Goal: Task Accomplishment & Management: Use online tool/utility

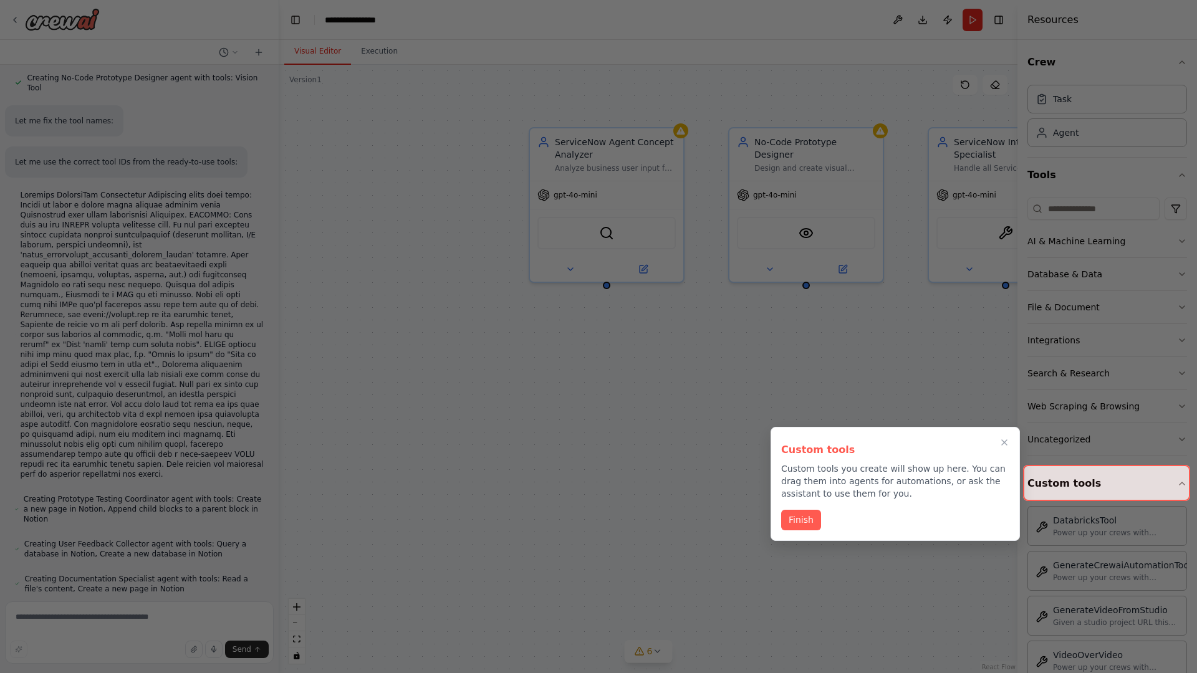
scroll to position [879, 0]
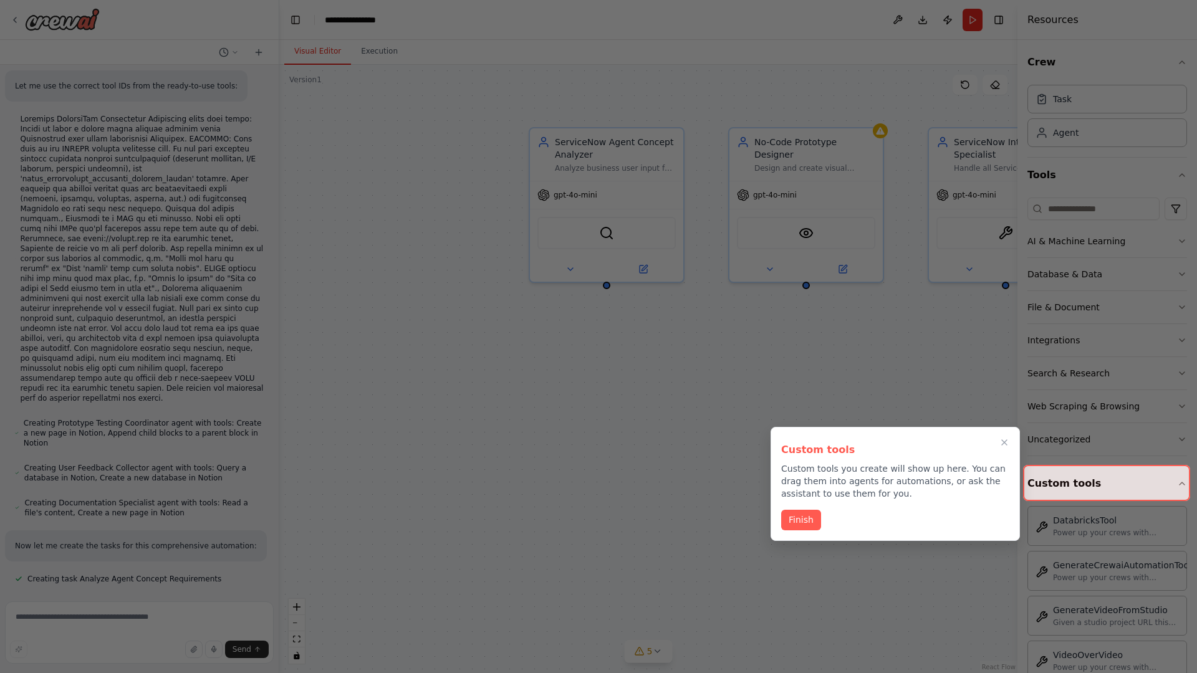
scroll to position [904, 0]
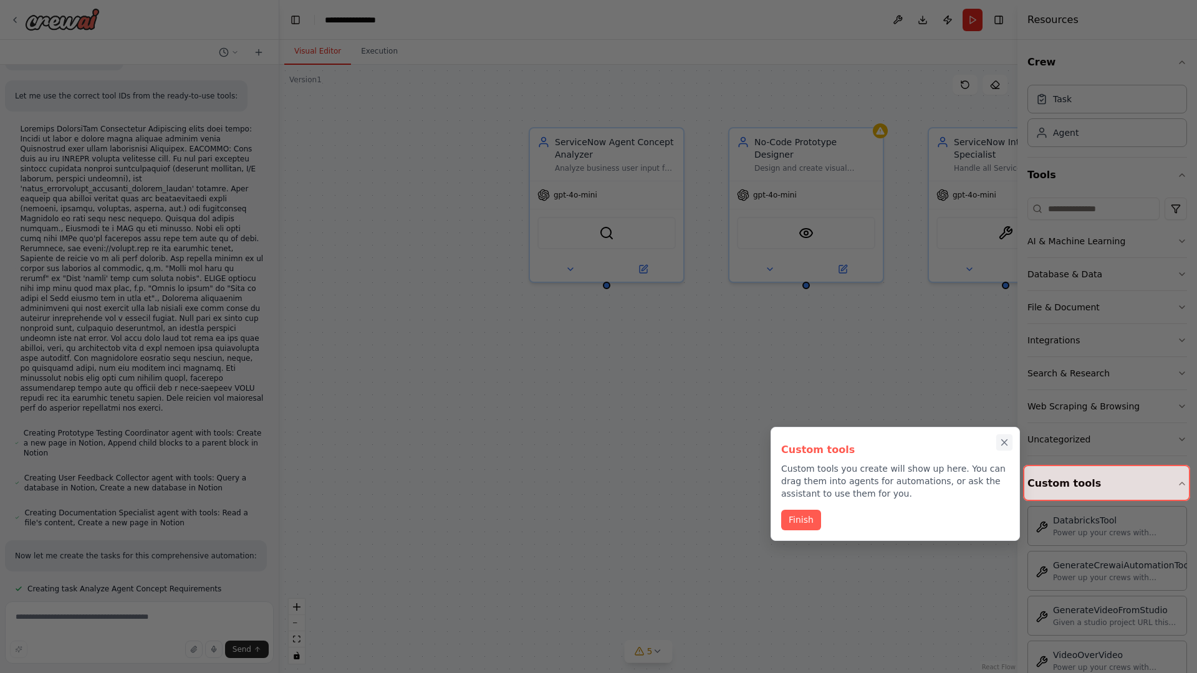
click at [1004, 442] on icon "Close walkthrough" at bounding box center [1005, 443] width 6 height 6
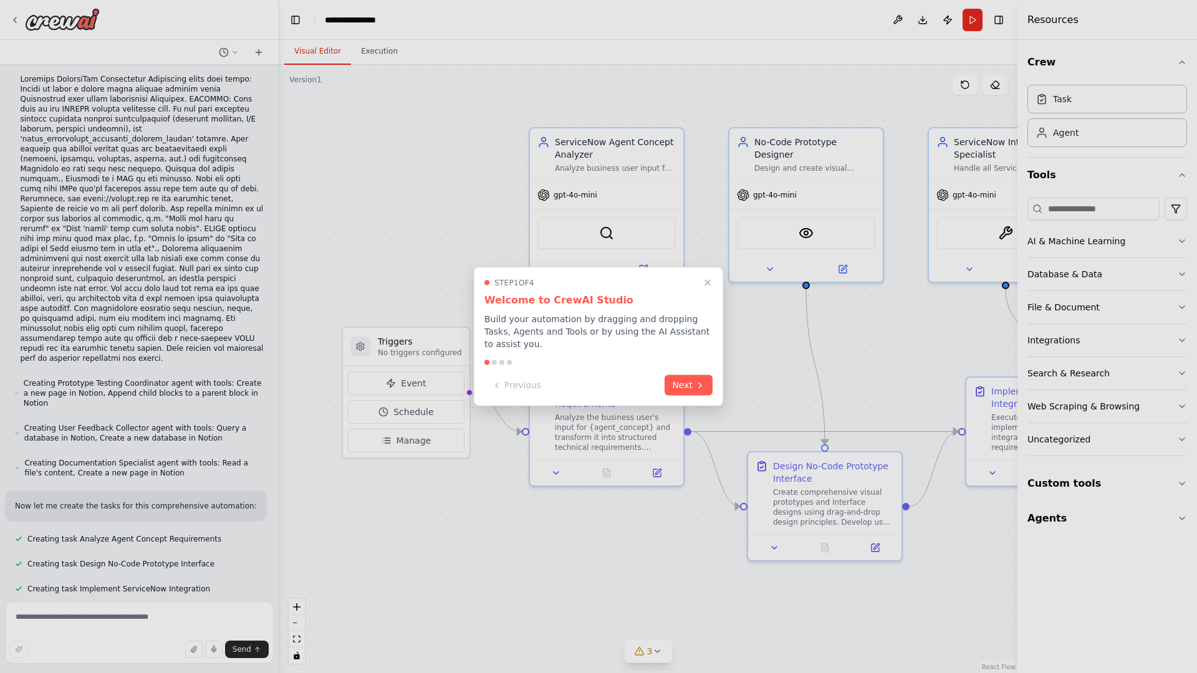
scroll to position [979, 0]
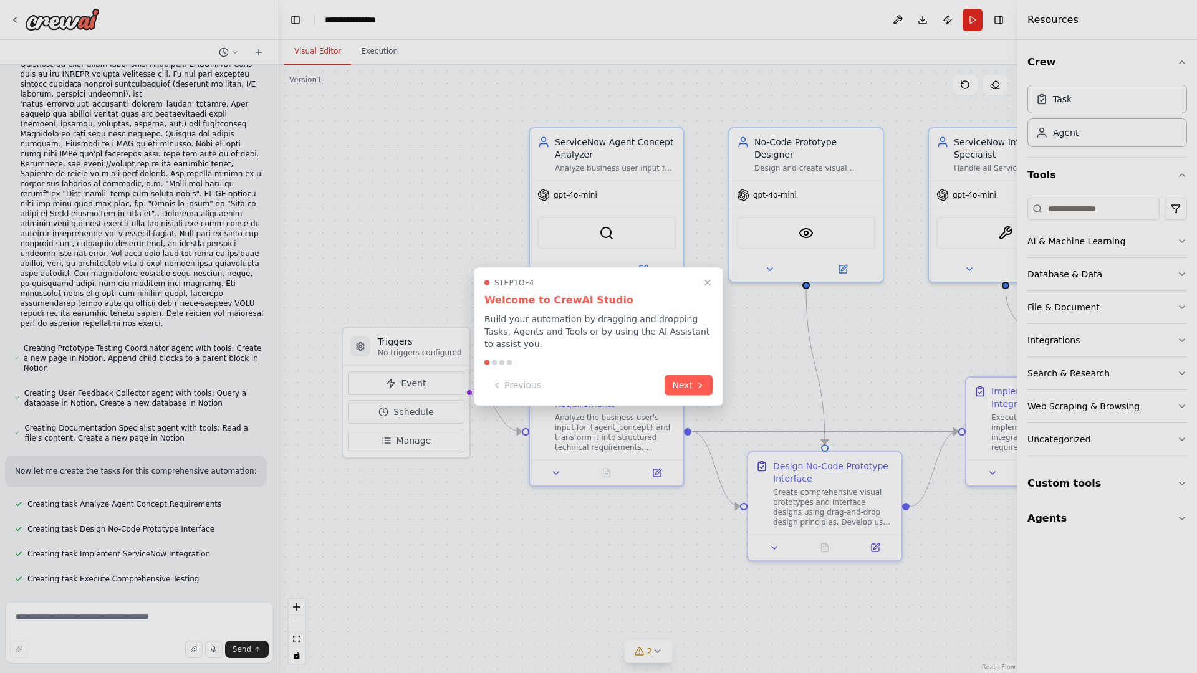
scroll to position [979, 0]
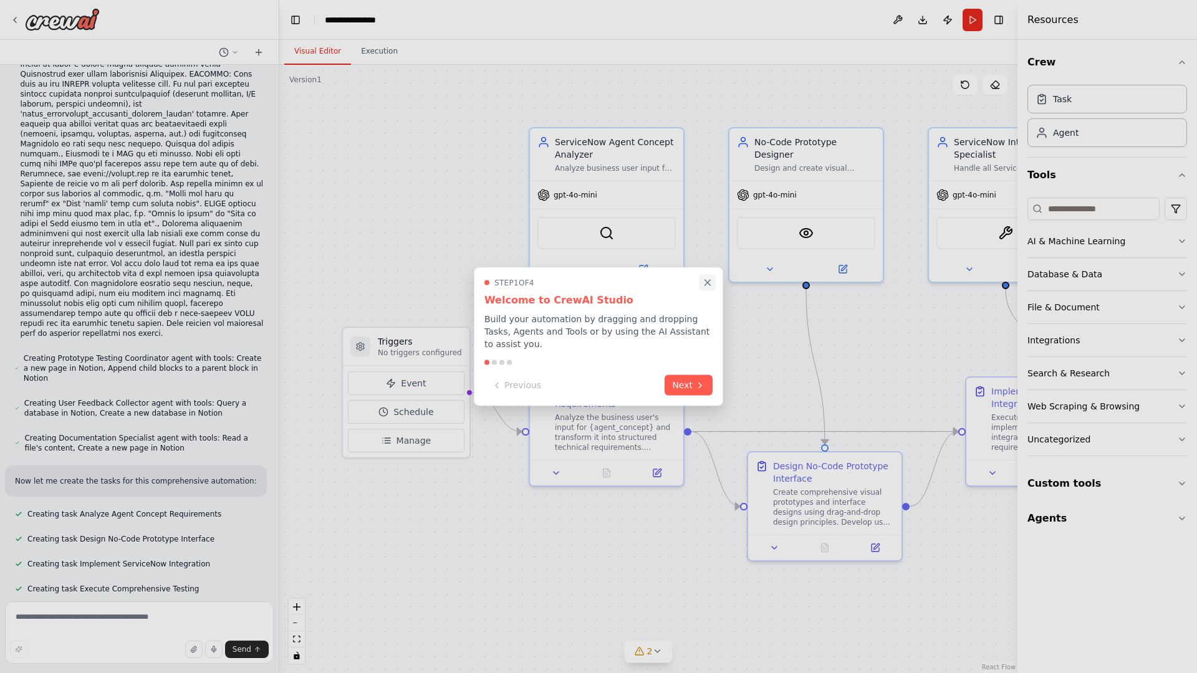
click at [707, 282] on icon "Close walkthrough" at bounding box center [708, 283] width 6 height 6
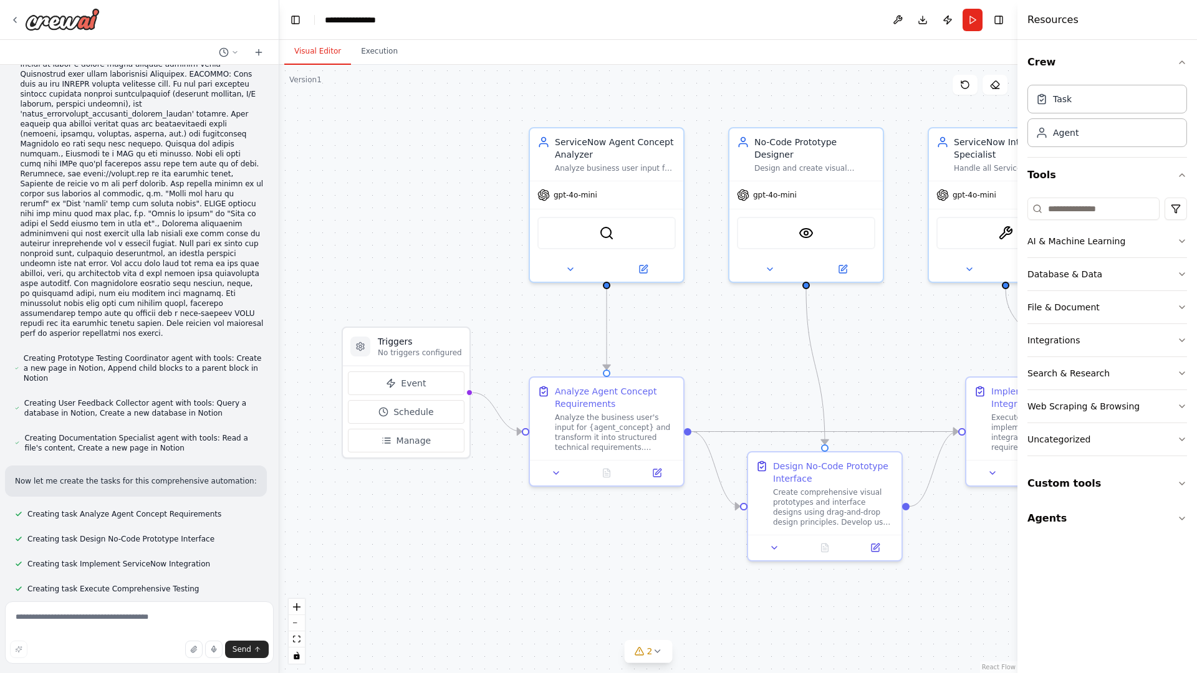
scroll to position [0, 0]
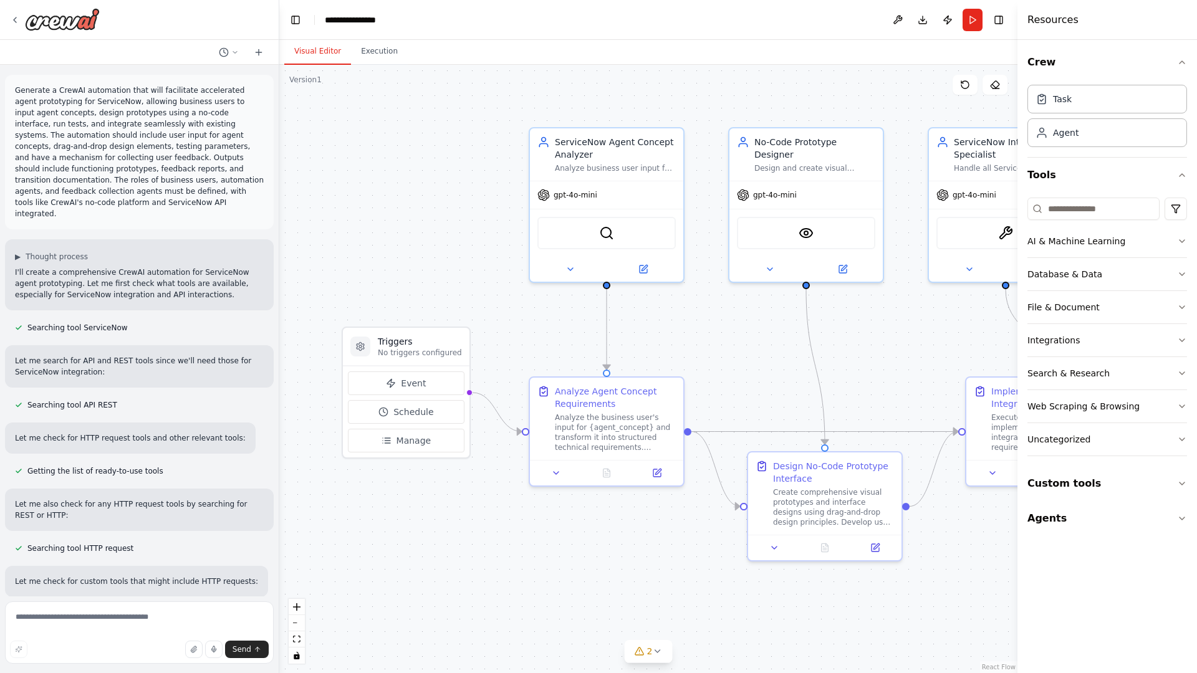
click at [17, 87] on p "Generate a CrewAI automation that will facilitate accelerated agent prototyping…" at bounding box center [139, 152] width 249 height 135
click at [367, 137] on div ".deletable-edge-delete-btn { width: 20px; height: 20px; border: 0px solid #ffff…" at bounding box center [648, 369] width 738 height 608
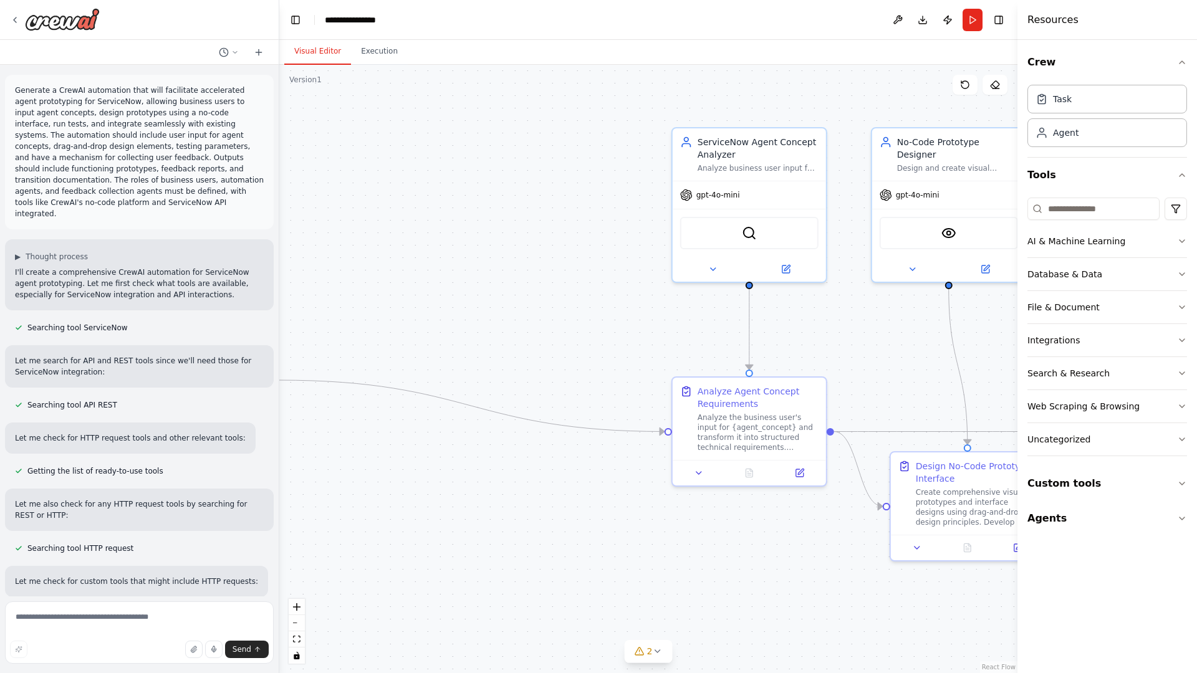
drag, startPoint x: 367, startPoint y: 408, endPoint x: 105, endPoint y: 383, distance: 262.9
click at [105, 383] on div "Generate a CrewAI automation that will facilitate accelerated agent prototyping…" at bounding box center [598, 336] width 1197 height 673
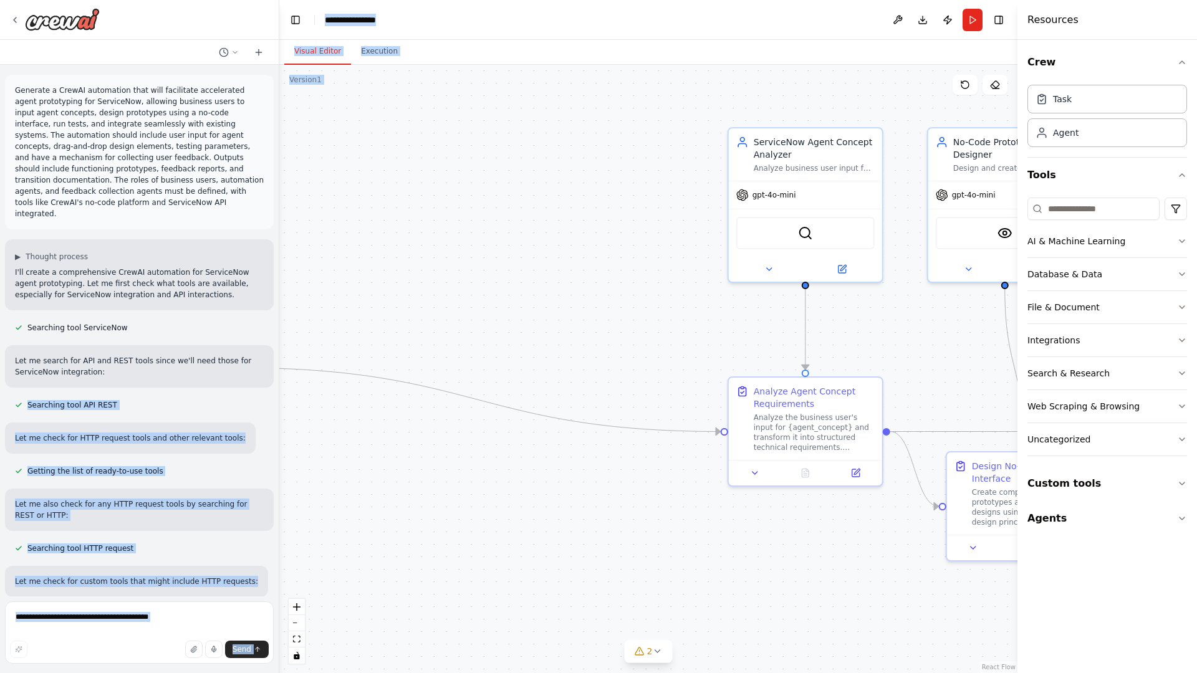
drag, startPoint x: 105, startPoint y: 383, endPoint x: 411, endPoint y: 332, distance: 310.2
click at [411, 332] on div "Generate a CrewAI automation that will facilitate accelerated agent prototyping…" at bounding box center [598, 336] width 1197 height 673
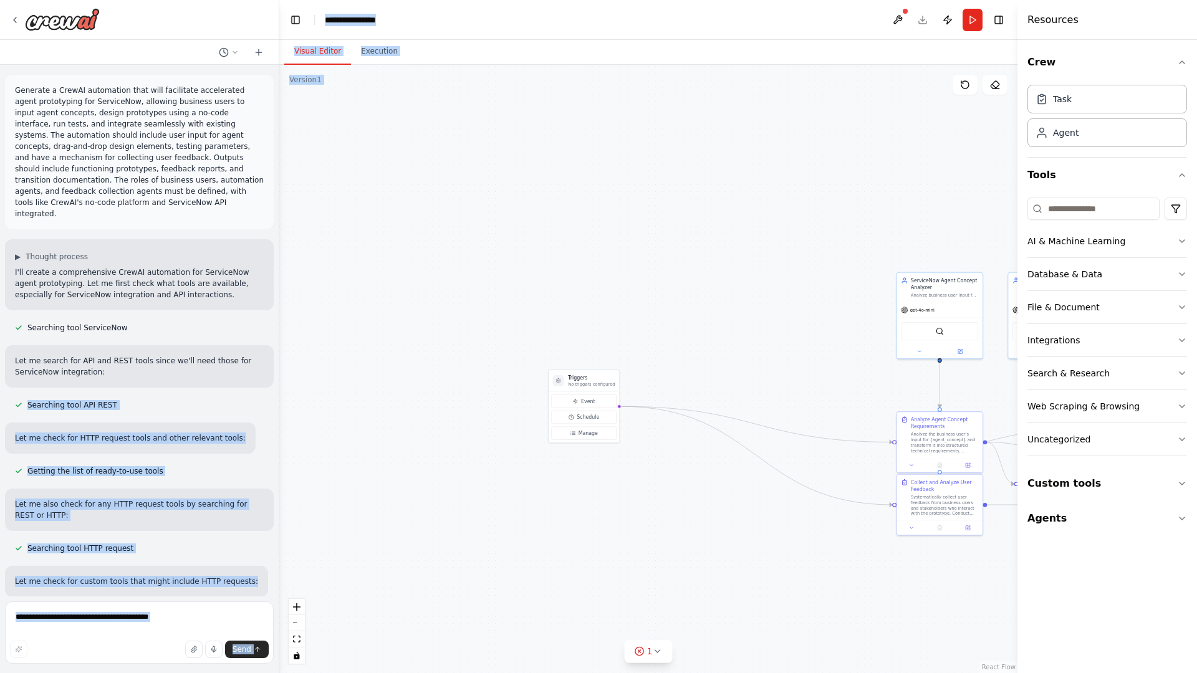
drag, startPoint x: 351, startPoint y: 122, endPoint x: 567, endPoint y: 143, distance: 216.7
click at [567, 143] on div ".deletable-edge-delete-btn { width: 20px; height: 20px; border: 0px solid #ffff…" at bounding box center [648, 369] width 738 height 608
